Goal: Check status: Check status

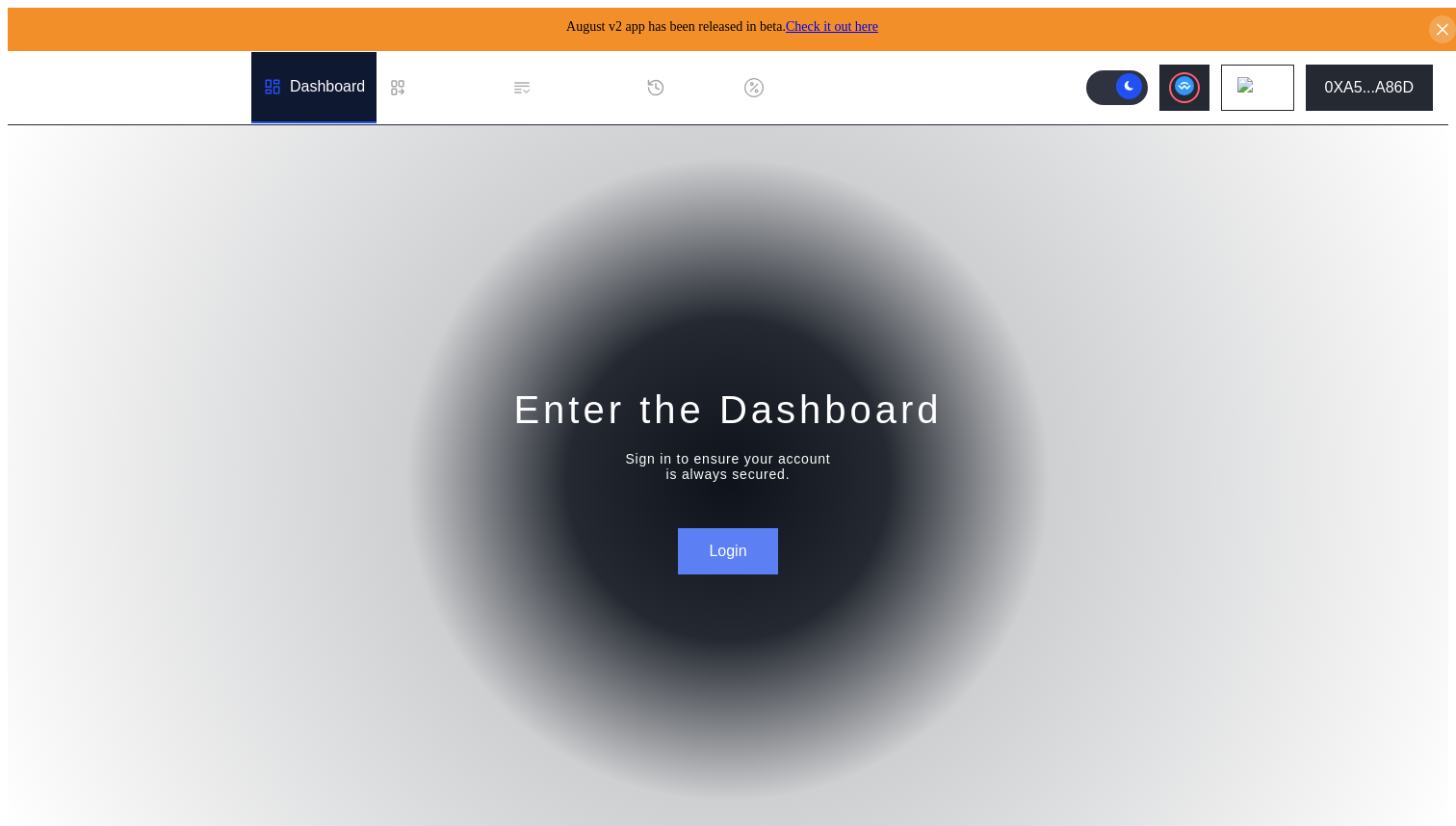
click at [756, 546] on button "Login" at bounding box center [727, 551] width 100 height 46
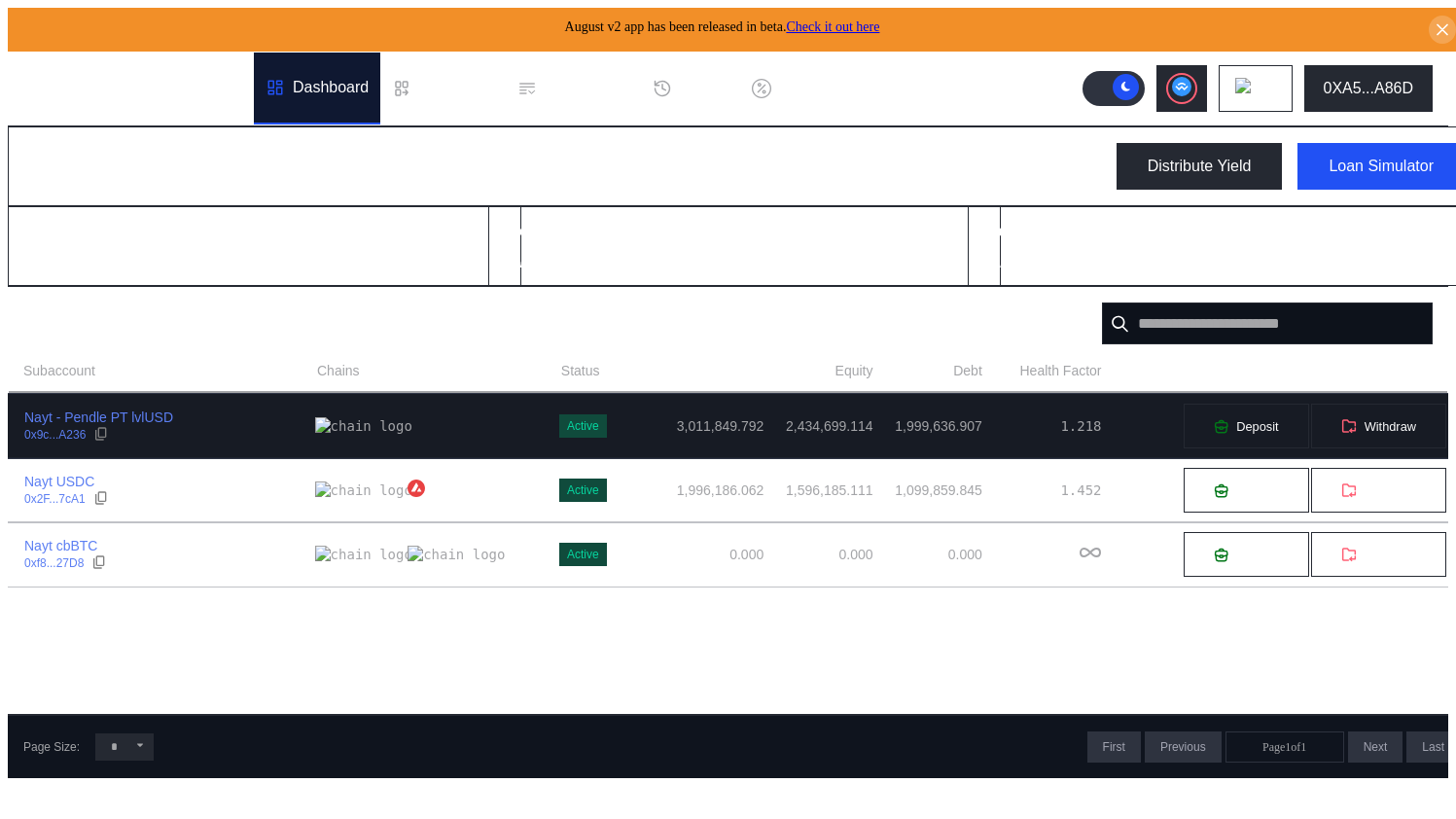
click at [262, 421] on div "Nayt - Pendle PT lvlUSD 0x9c...A236" at bounding box center [162, 426] width 307 height 35
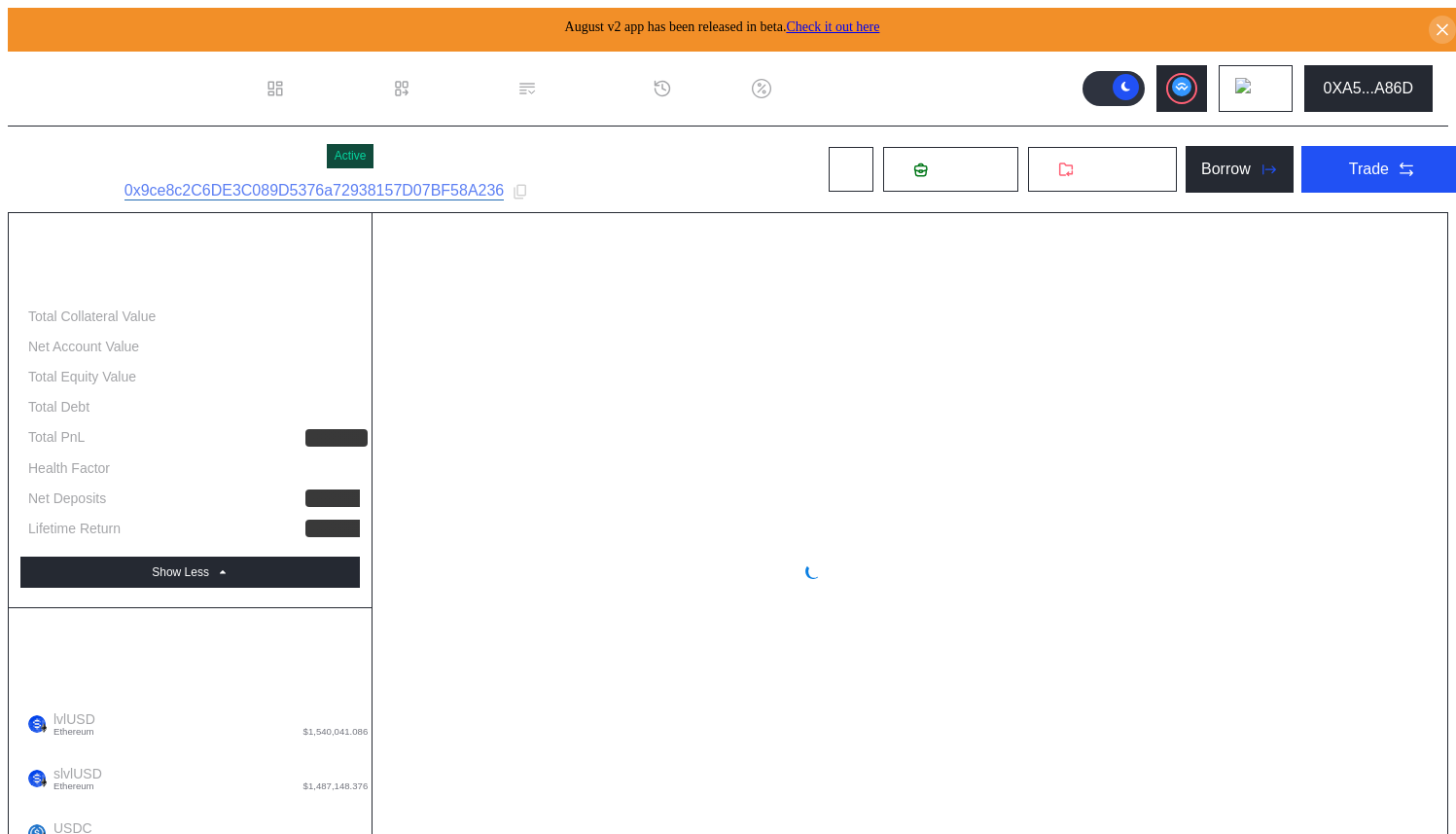
select select "*"
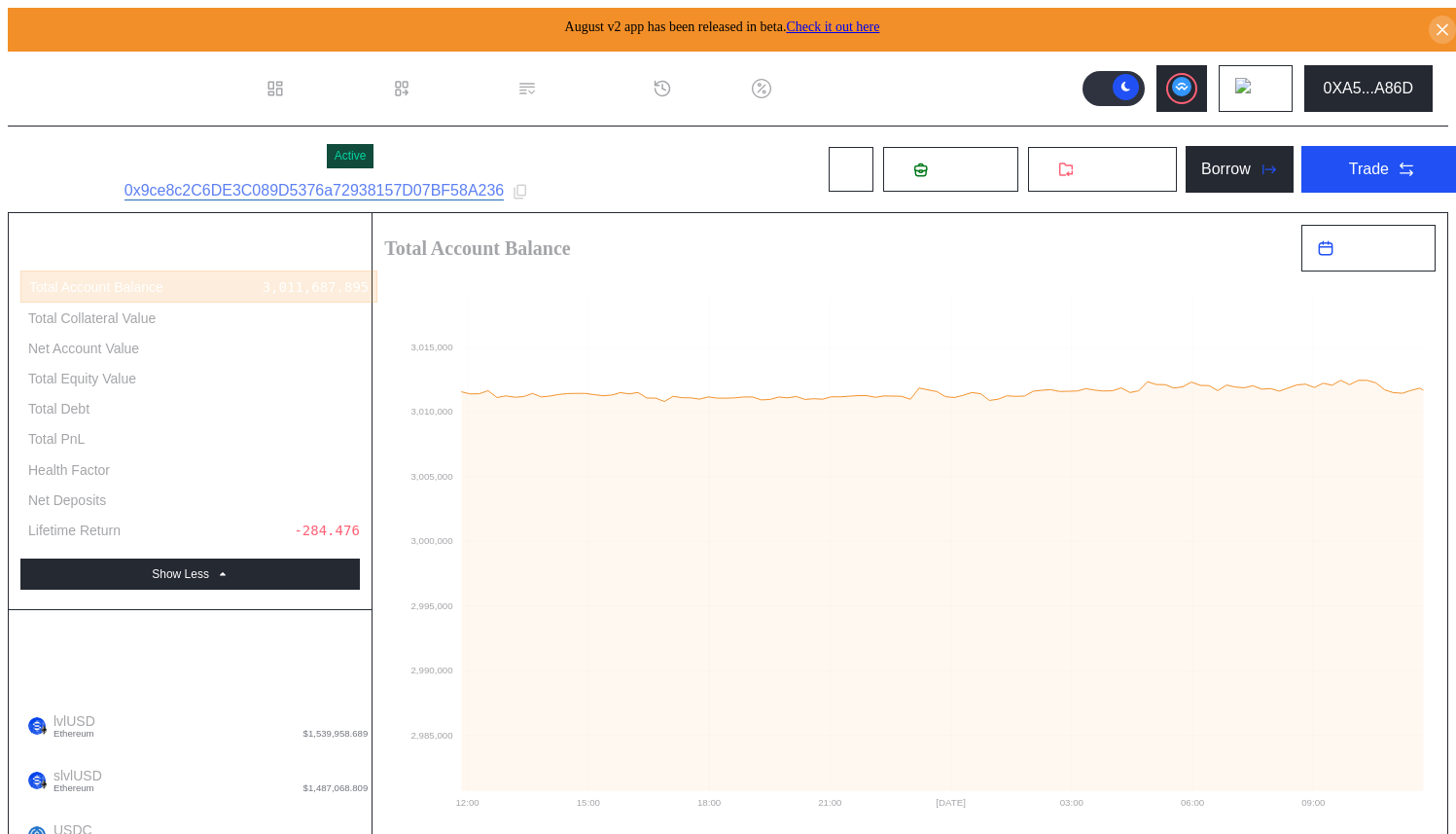
click at [976, 52] on header ".cls-1 { fill: #fff; stroke-width: 0px; } Dashboard Loan Book Permissions Histo…" at bounding box center [728, 89] width 1440 height 75
click at [1020, 87] on header ".cls-1 { fill: #fff; stroke-width: 0px; } Dashboard Loan Book Permissions Histo…" at bounding box center [728, 89] width 1440 height 75
click at [758, 150] on div "Nayt - Pendle PT lvlUSD Active Subaccount ID: 0x9ce8c2C6DE3C089D5376a72938157D0…" at bounding box center [743, 169] width 1472 height 86
click at [462, 298] on circle at bounding box center [462, 298] width 0 height 0
click at [716, 168] on div "Nayt - Pendle PT lvlUSD Active Subaccount ID: 0x9ce8c2C6DE3C089D5376a72938157D0…" at bounding box center [743, 169] width 1472 height 86
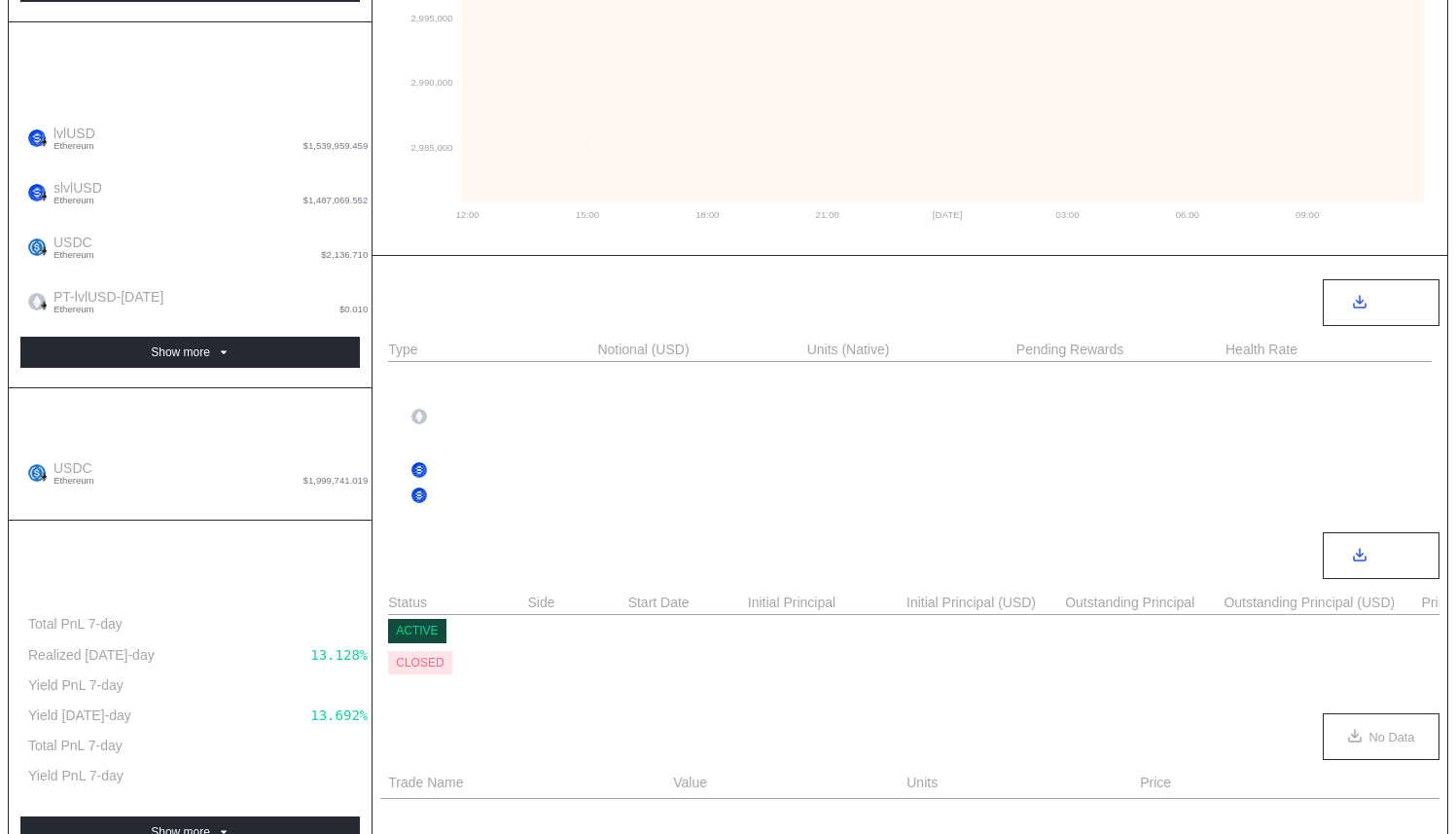
scroll to position [806, 0]
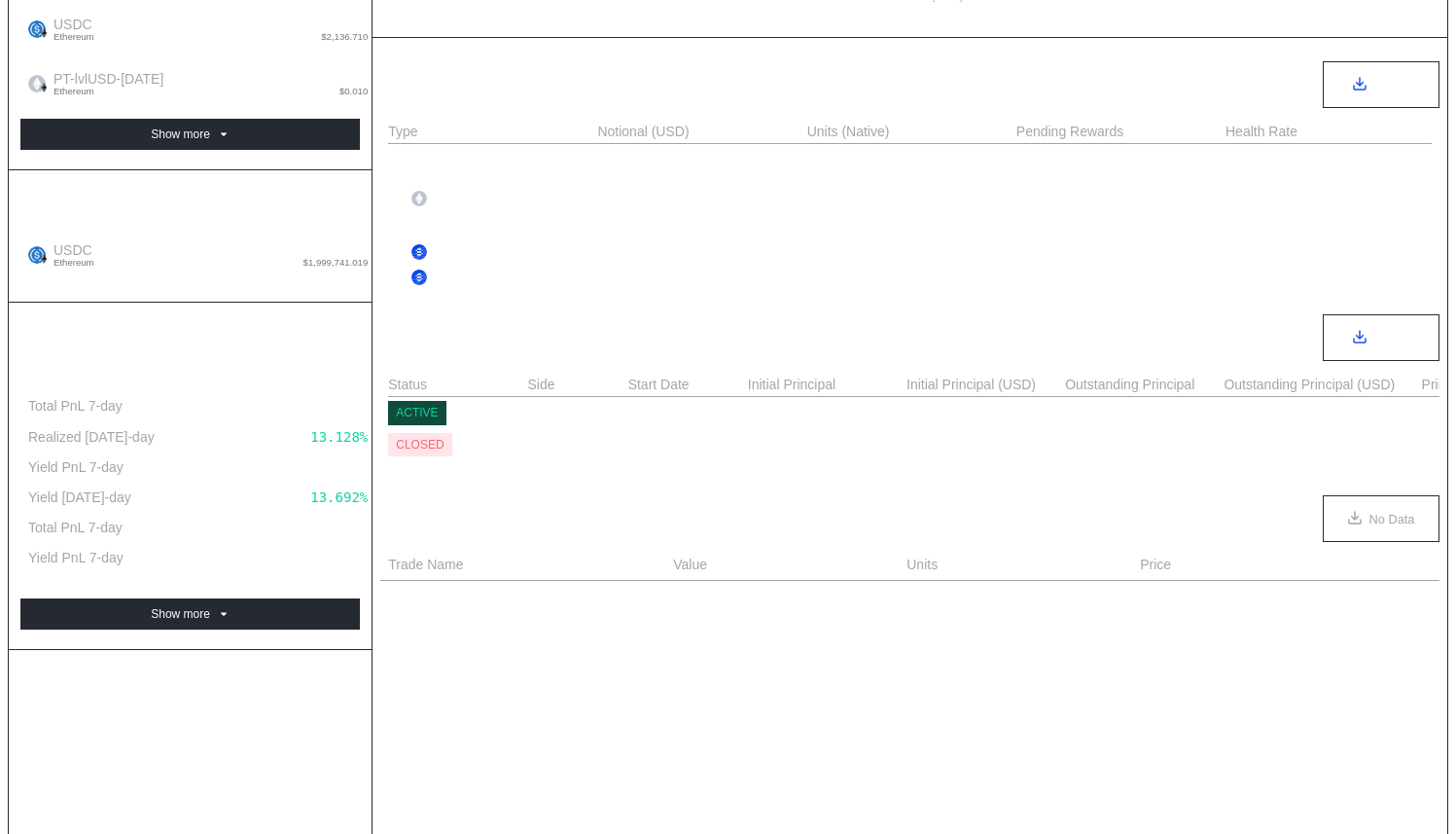
click at [273, 579] on div "Account Summary Total Account Balance 3,011,688.542 Total Collateral Value 2,43…" at bounding box center [190, 145] width 364 height 1475
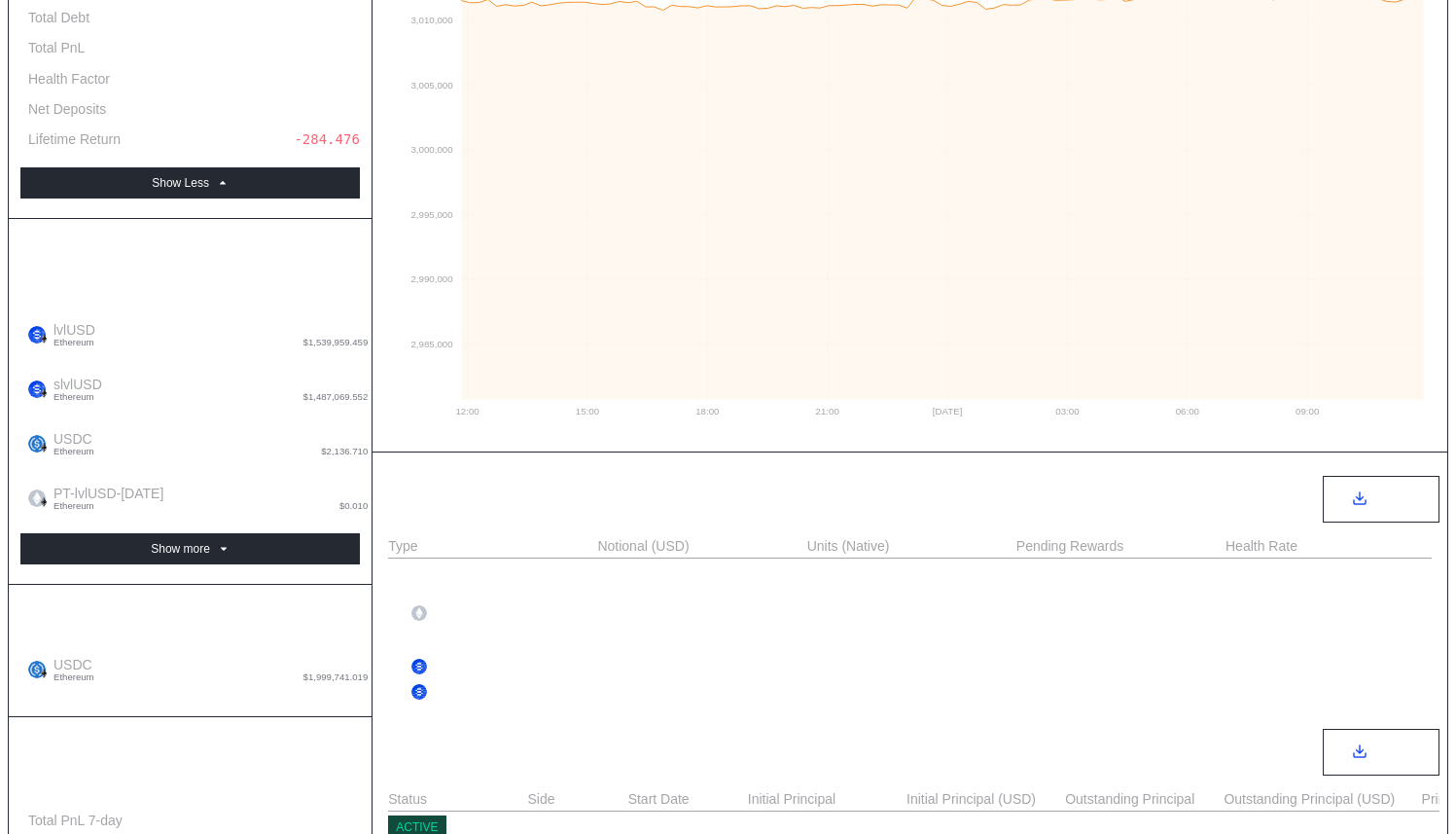
scroll to position [0, 0]
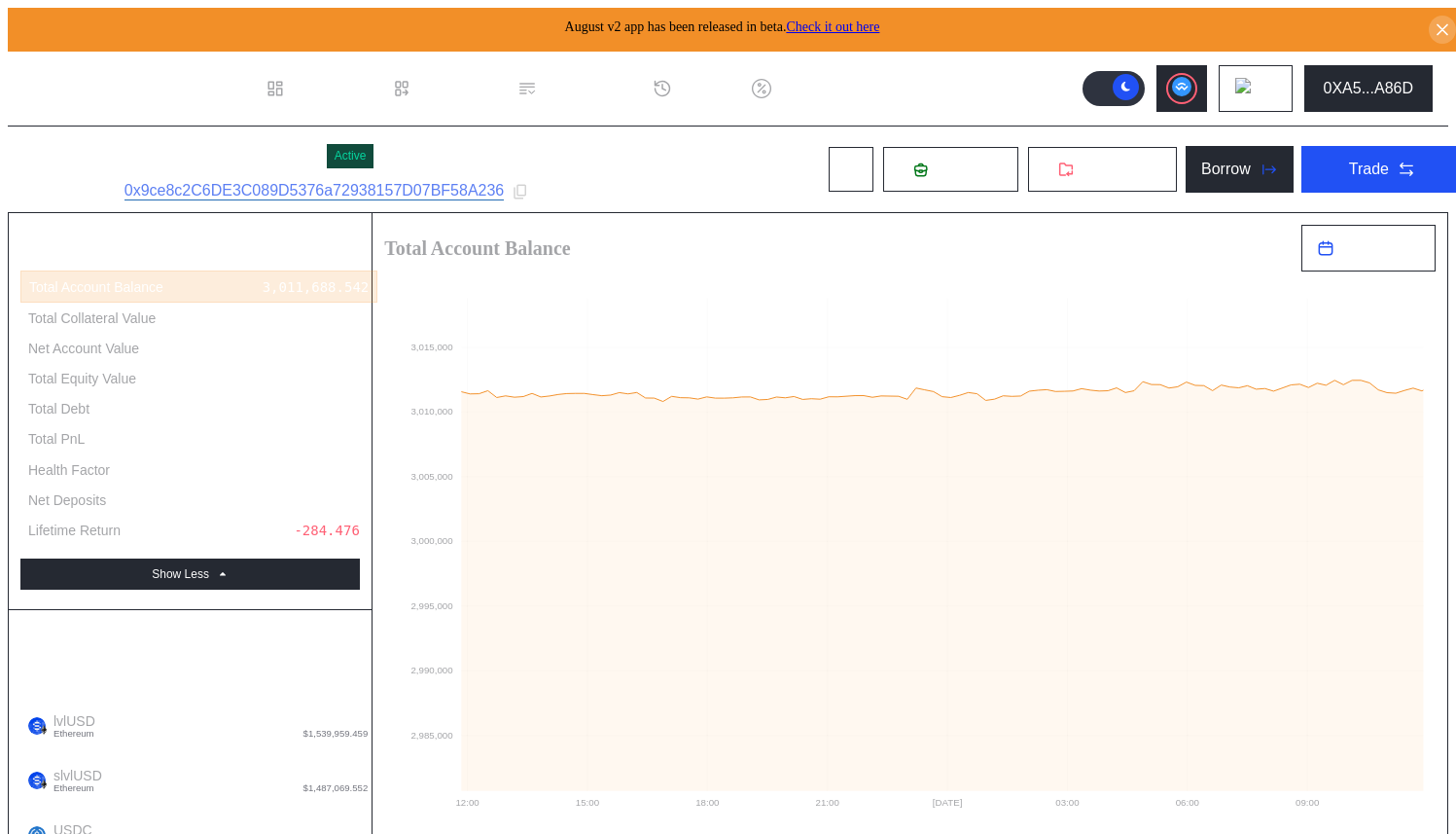
click at [565, 135] on div "Nayt - Pendle PT lvlUSD Active Subaccount ID: 0x9ce8c2C6DE3C089D5376a72938157D0…" at bounding box center [743, 169] width 1472 height 86
